Goal: Find specific page/section: Find specific page/section

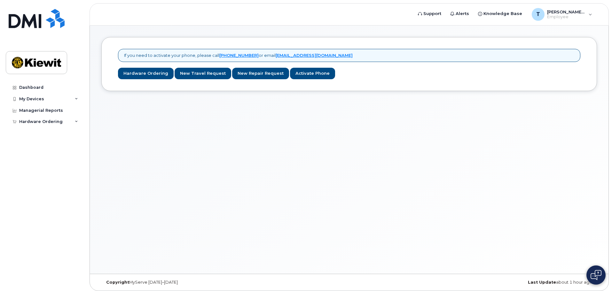
click at [300, 144] on div "If you need to activate your phone, please call [PHONE_NUMBER] or email [EMAIL_…" at bounding box center [349, 150] width 519 height 248
click at [34, 88] on div "Dashboard" at bounding box center [31, 87] width 24 height 5
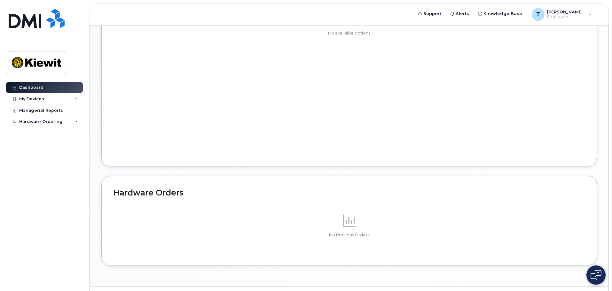
scroll to position [311, 0]
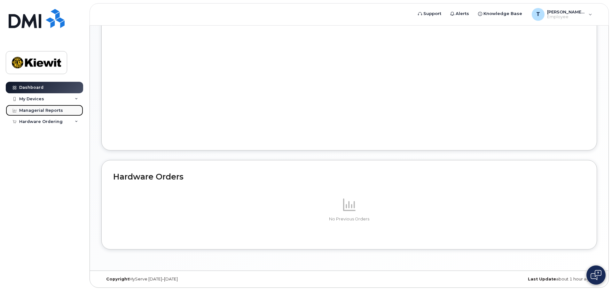
click at [55, 108] on div "Managerial Reports" at bounding box center [41, 110] width 44 height 5
click at [422, 13] on icon at bounding box center [420, 14] width 4 height 4
